Goal: Information Seeking & Learning: Check status

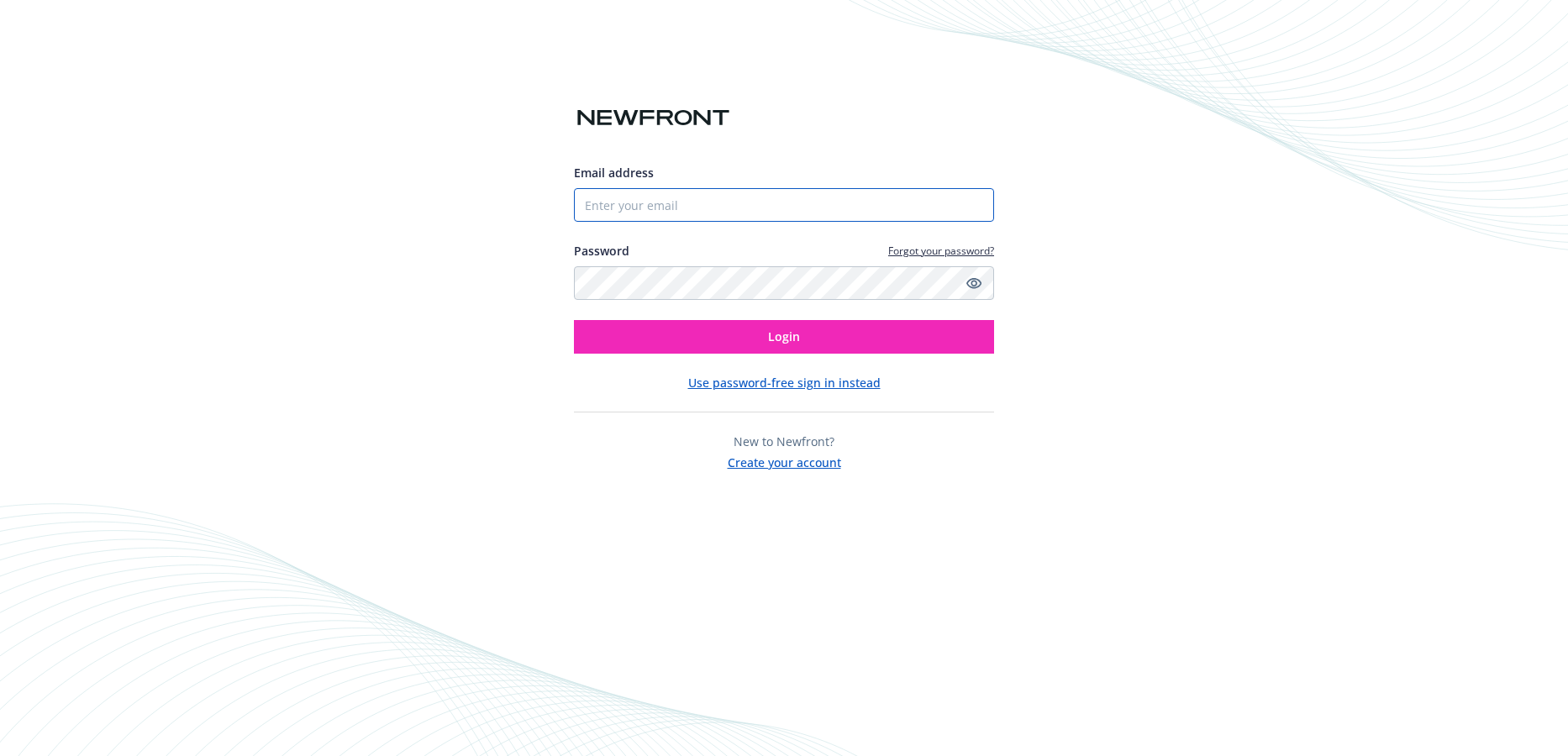
click at [635, 212] on input "Email address" at bounding box center [784, 204] width 420 height 33
type input "[EMAIL_ADDRESS][DOMAIN_NAME]"
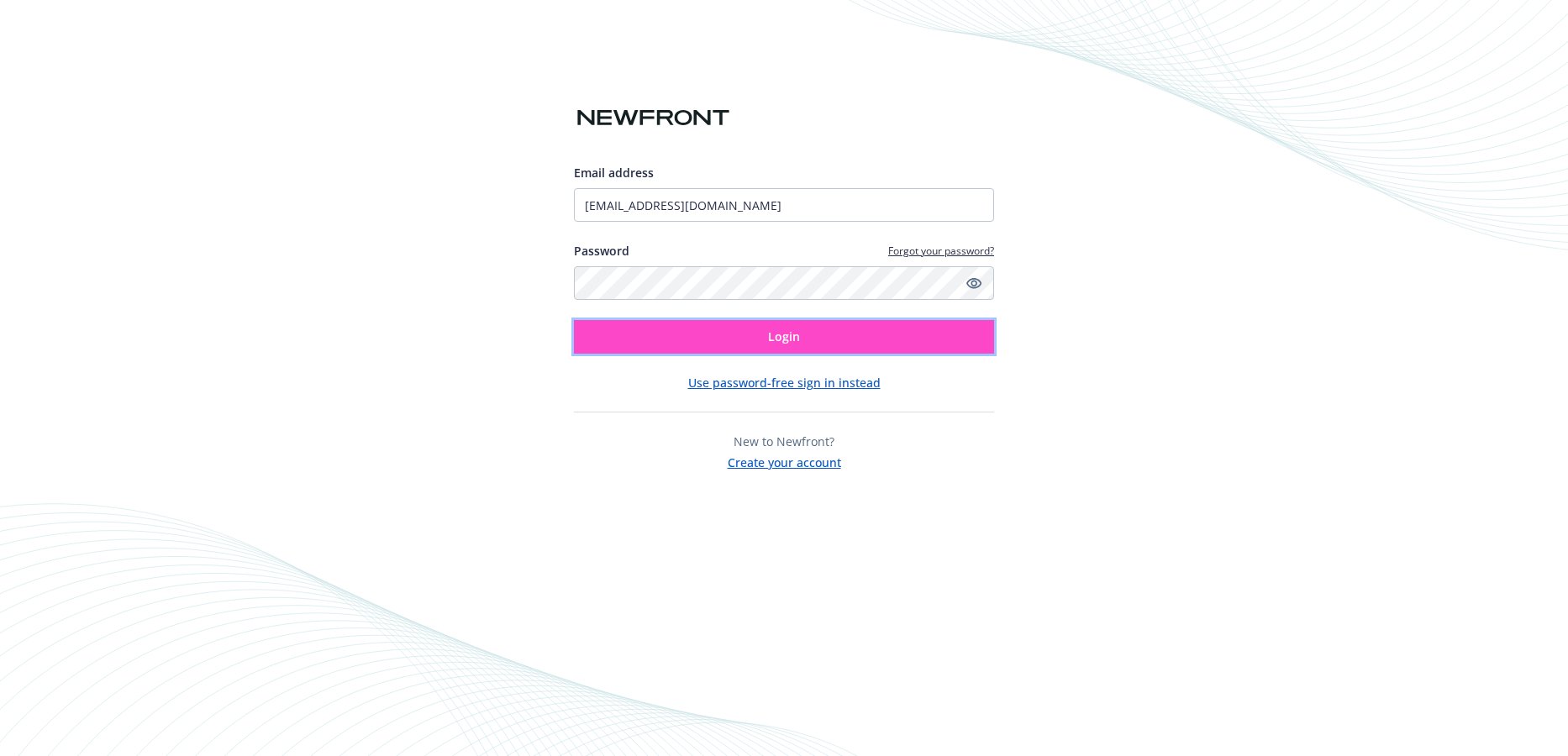
click at [726, 335] on button "Login" at bounding box center [784, 336] width 420 height 33
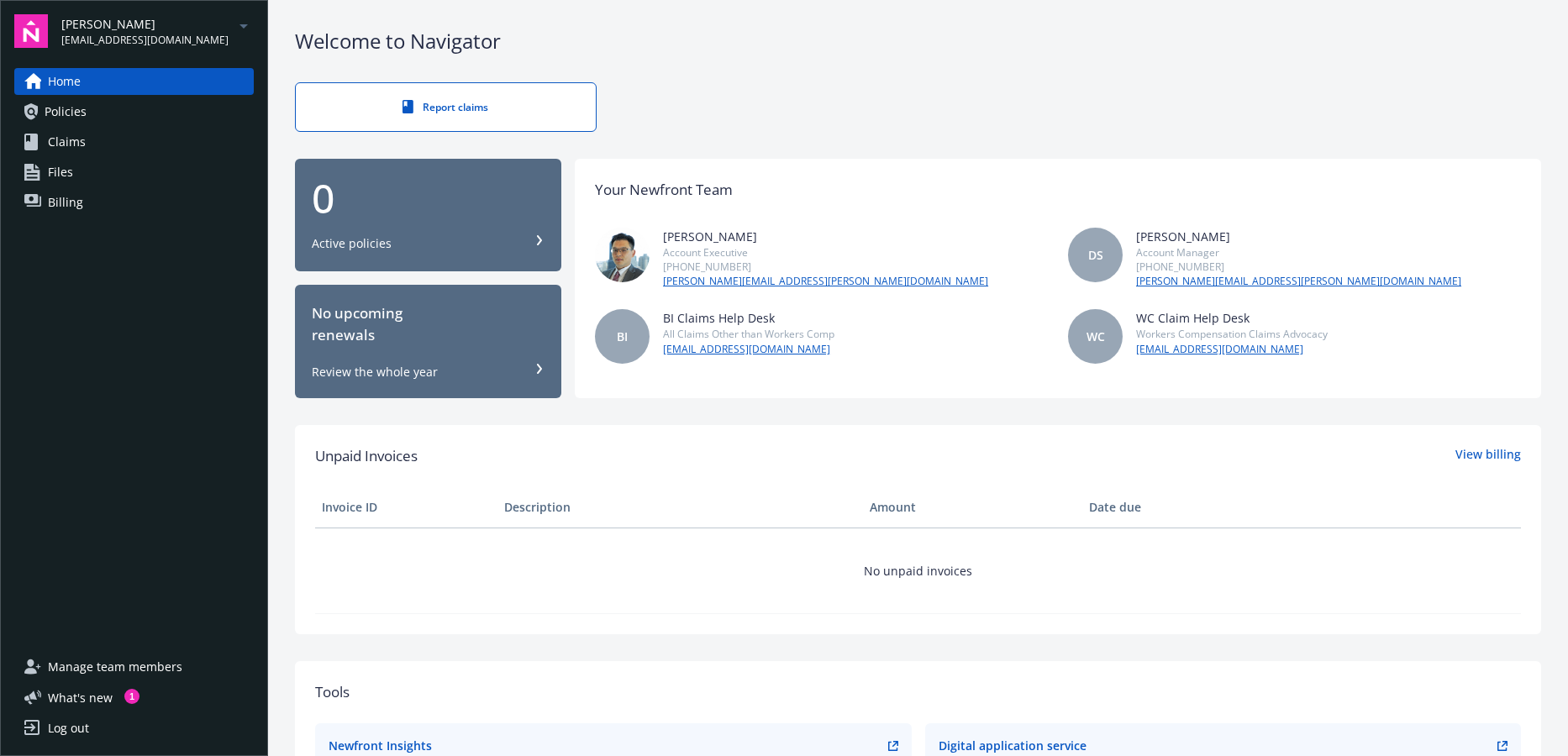
click at [91, 113] on link "Policies" at bounding box center [134, 112] width 240 height 27
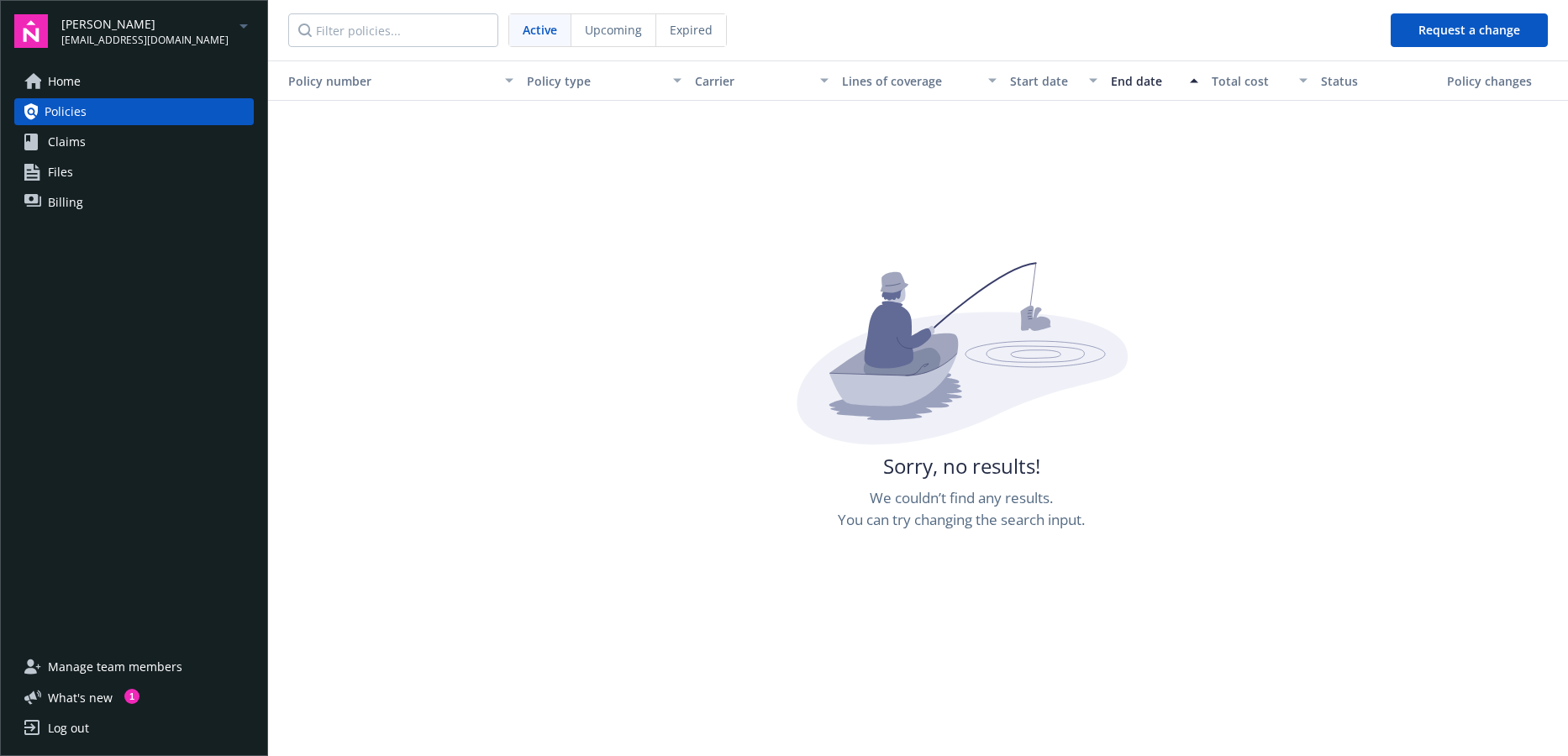
click at [114, 25] on span "[PERSON_NAME]" at bounding box center [145, 24] width 167 height 18
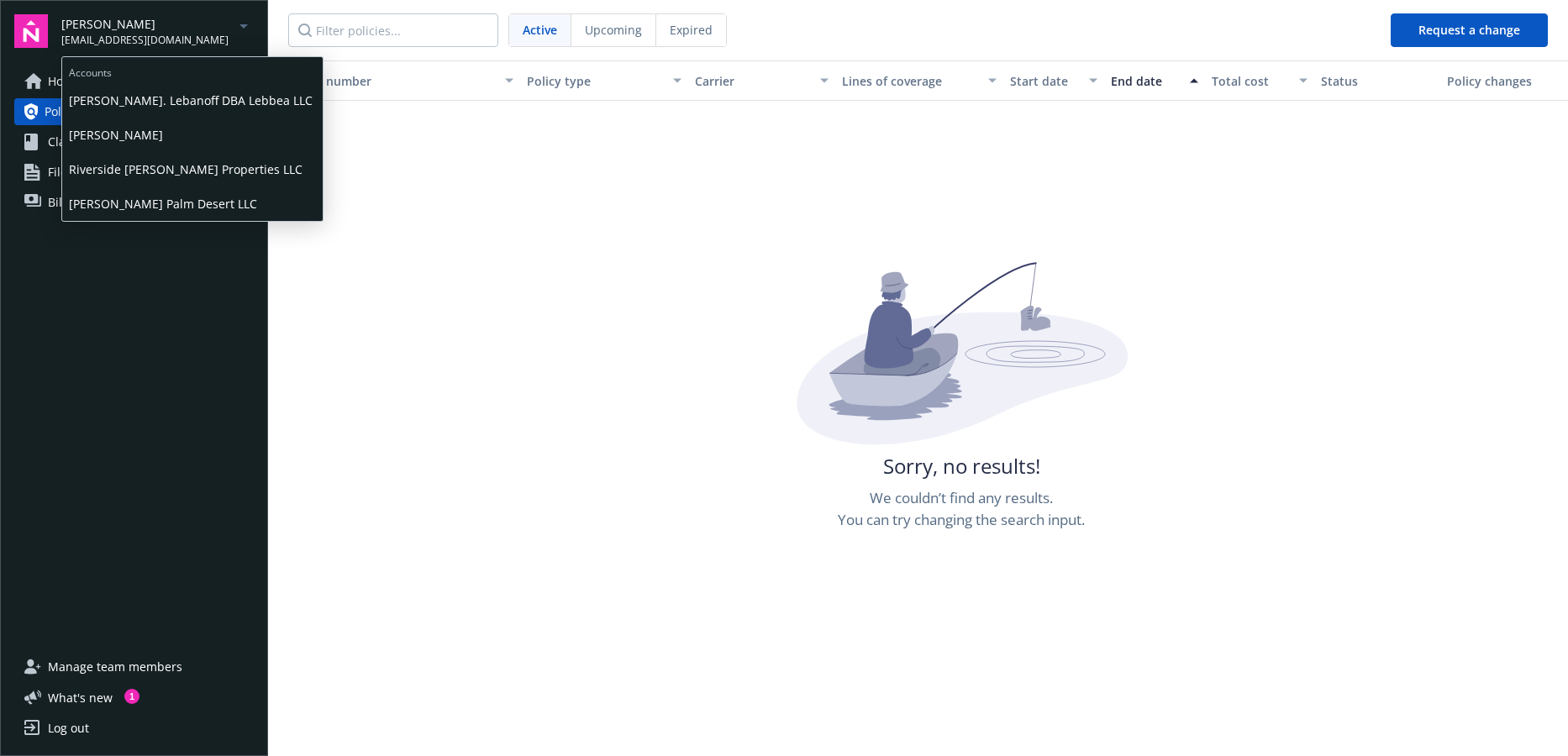
click at [119, 100] on span "[PERSON_NAME]. Lebanoff DBA Lebbea LLC" at bounding box center [192, 100] width 247 height 34
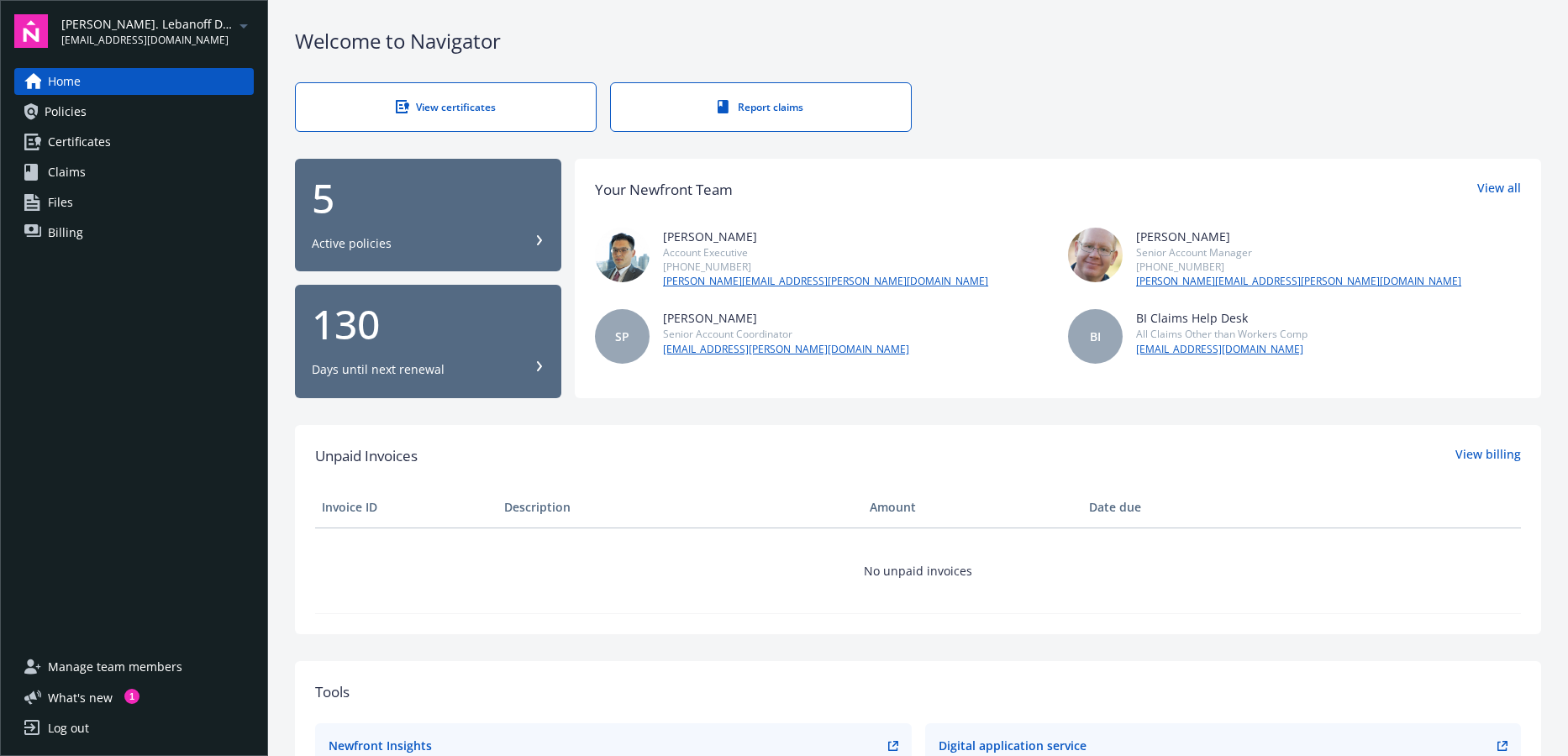
click at [394, 235] on div "Active policies" at bounding box center [428, 243] width 232 height 17
